Goal: Task Accomplishment & Management: Manage account settings

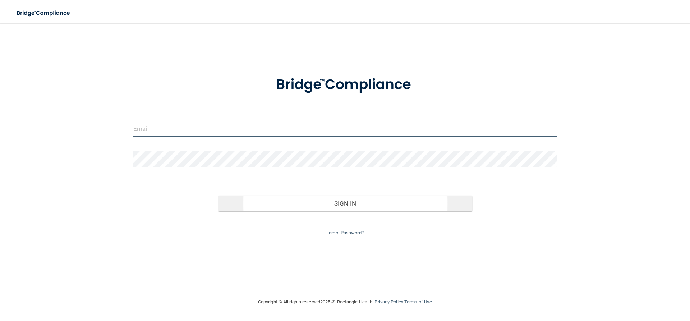
type input "[EMAIL_ADDRESS][DOMAIN_NAME]"
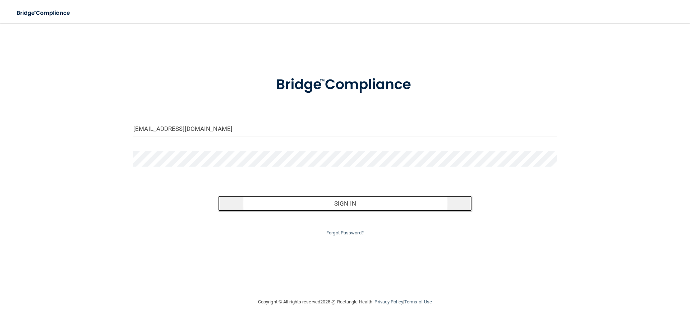
click at [319, 205] on button "Sign In" at bounding box center [345, 204] width 254 height 16
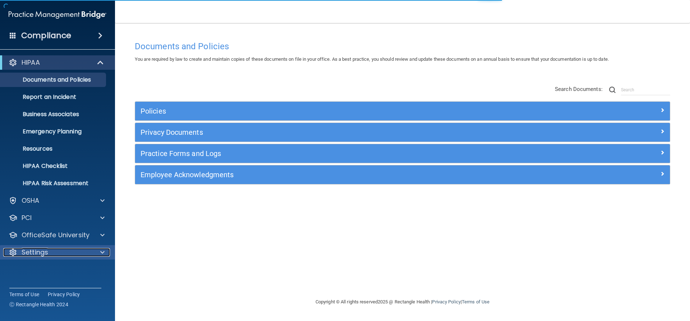
click at [87, 250] on div "Settings" at bounding box center [47, 252] width 89 height 9
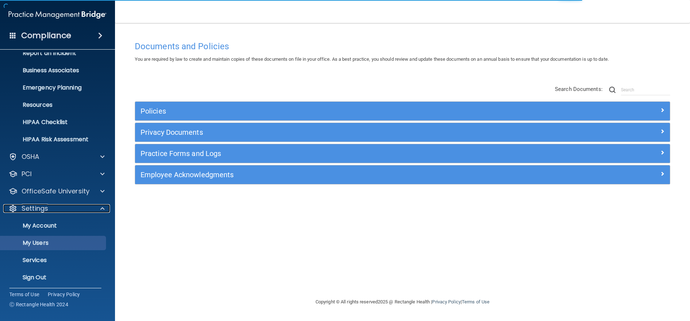
scroll to position [46, 0]
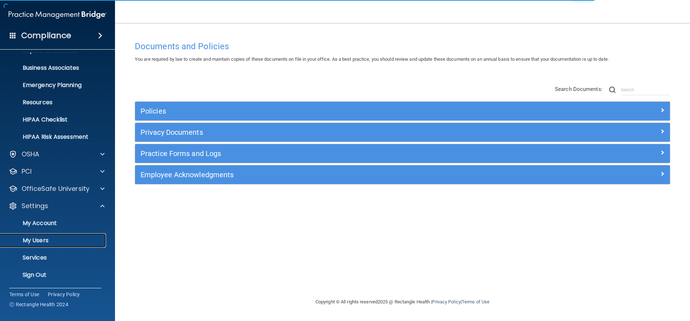
click at [49, 238] on p "My Users" at bounding box center [54, 240] width 98 height 7
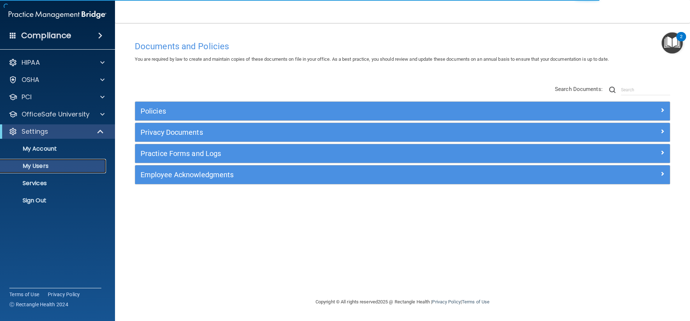
select select "20"
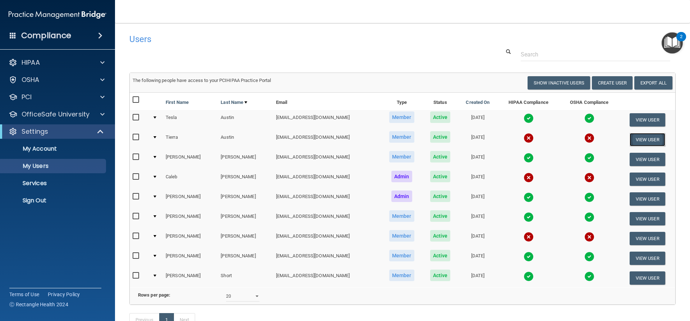
click at [635, 142] on button "View User" at bounding box center [648, 139] width 36 height 13
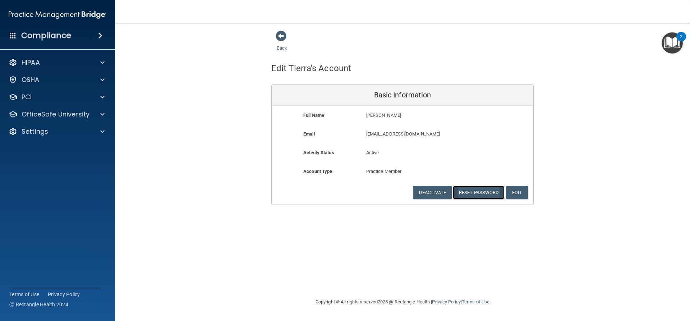
click at [478, 192] on button "Reset Password" at bounding box center [479, 192] width 52 height 13
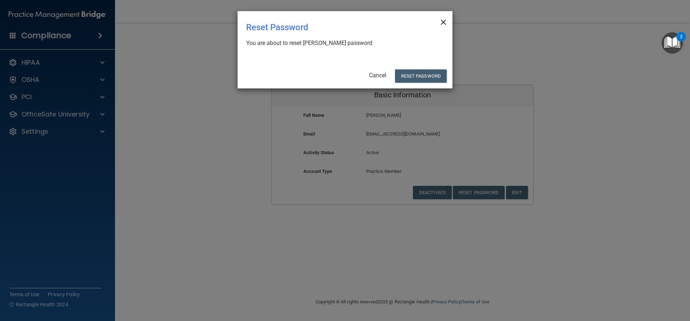
click at [442, 16] on span "×" at bounding box center [443, 21] width 6 height 14
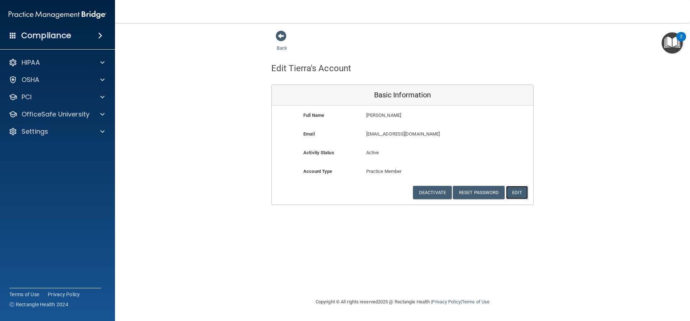
click at [523, 191] on button "Edit" at bounding box center [517, 192] width 22 height 13
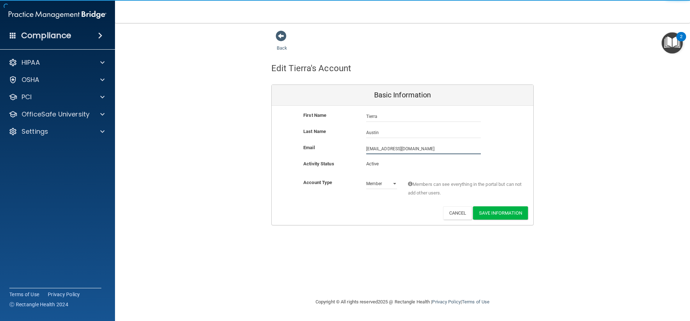
click at [404, 149] on input "[EMAIL_ADDRESS][DOMAIN_NAME]" at bounding box center [423, 148] width 115 height 11
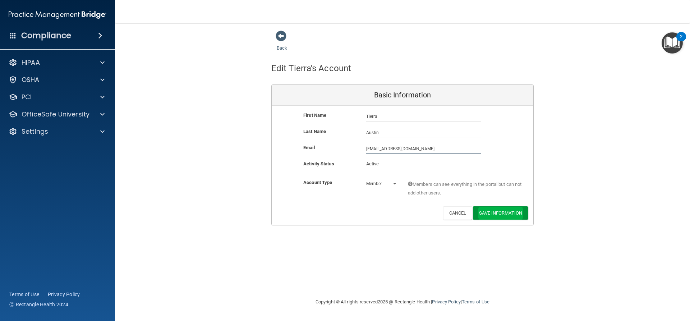
type input "[EMAIL_ADDRESS][DOMAIN_NAME]"
click at [494, 216] on button "Save Information" at bounding box center [500, 212] width 55 height 13
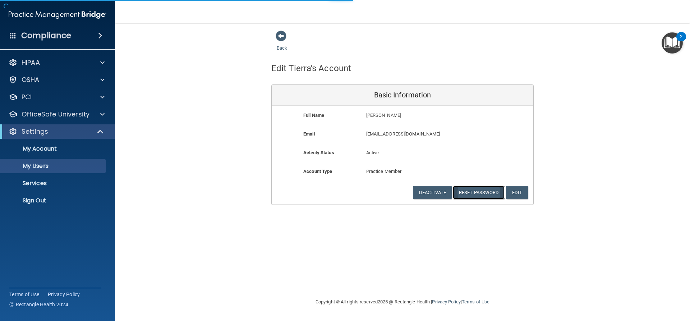
click at [479, 192] on button "Reset Password" at bounding box center [479, 192] width 52 height 13
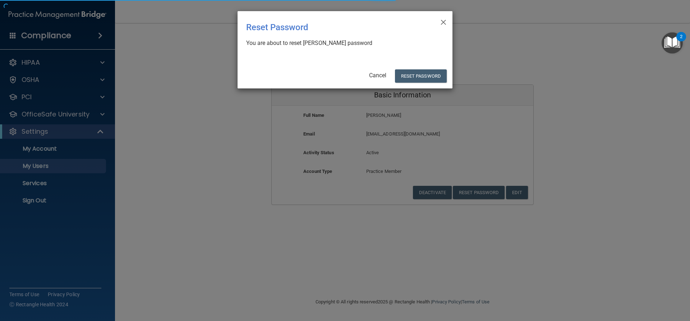
select select "20"
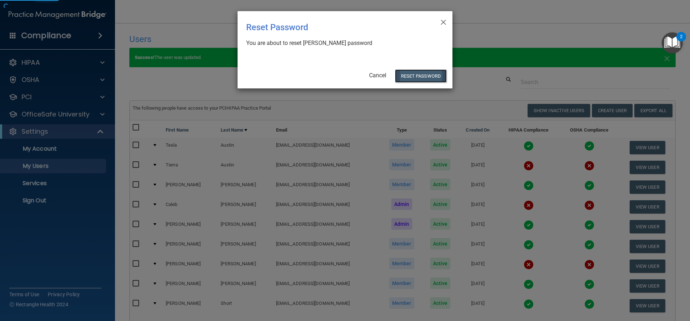
click at [413, 76] on button "Reset Password" at bounding box center [421, 75] width 52 height 13
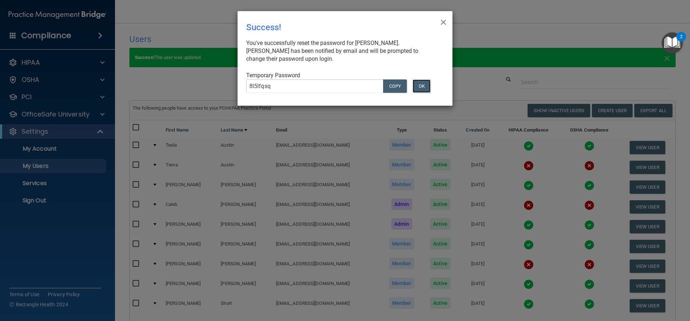
click at [424, 84] on button "OK" at bounding box center [422, 85] width 18 height 13
